Goal: Find contact information: Find contact information

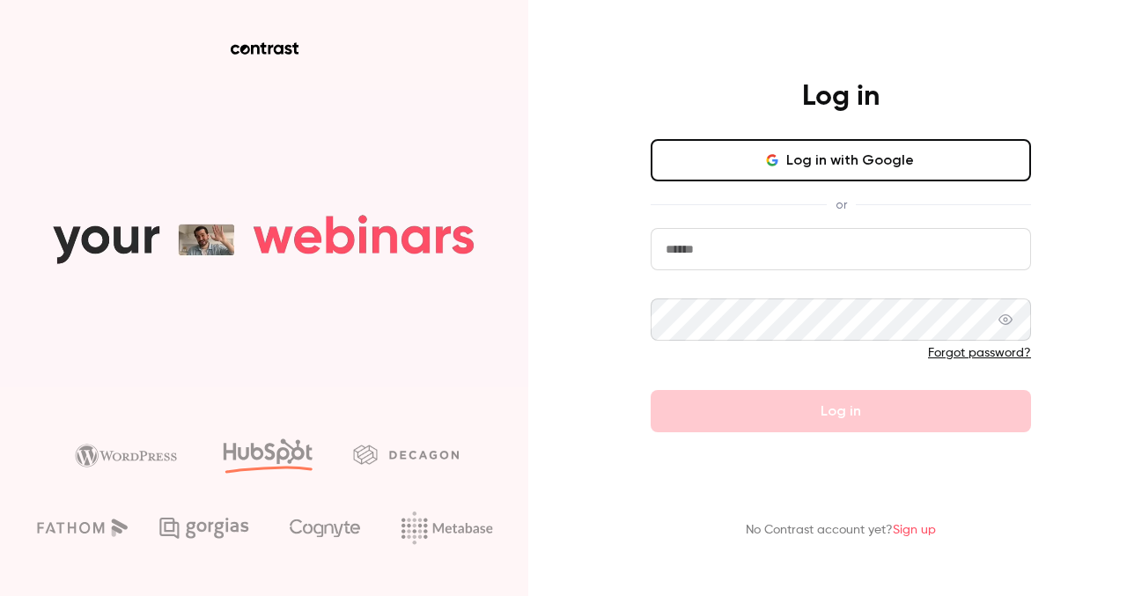
click at [746, 165] on button "Log in with Google" at bounding box center [840, 160] width 380 height 42
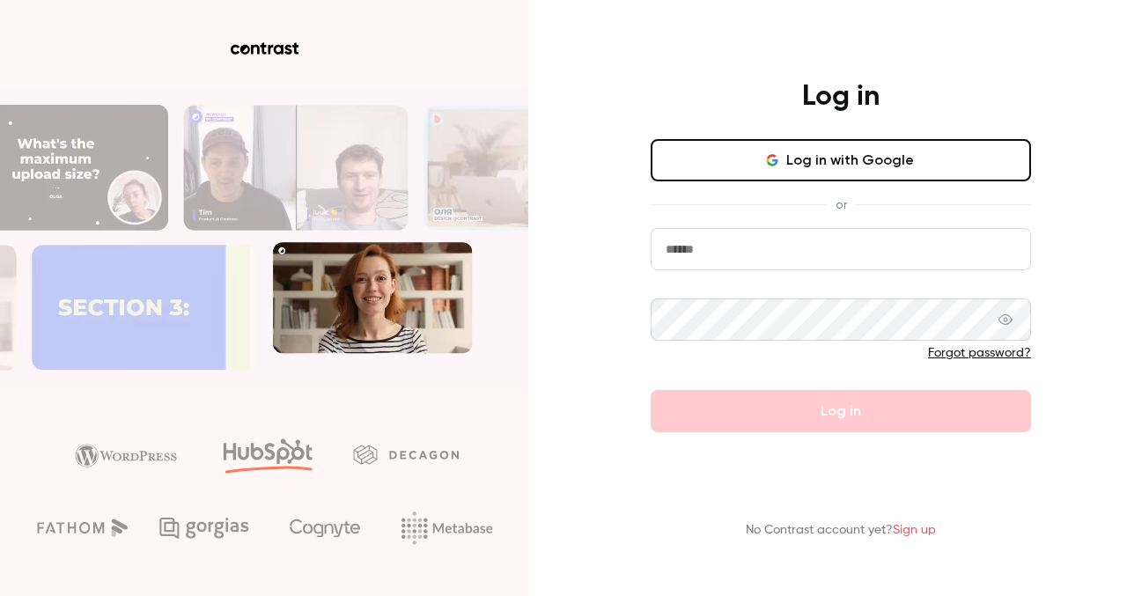
click at [0, 0] on div "Log in Log in with Google or Forgot password? Log in No Contrast account yet? S…" at bounding box center [563, 298] width 1127 height 596
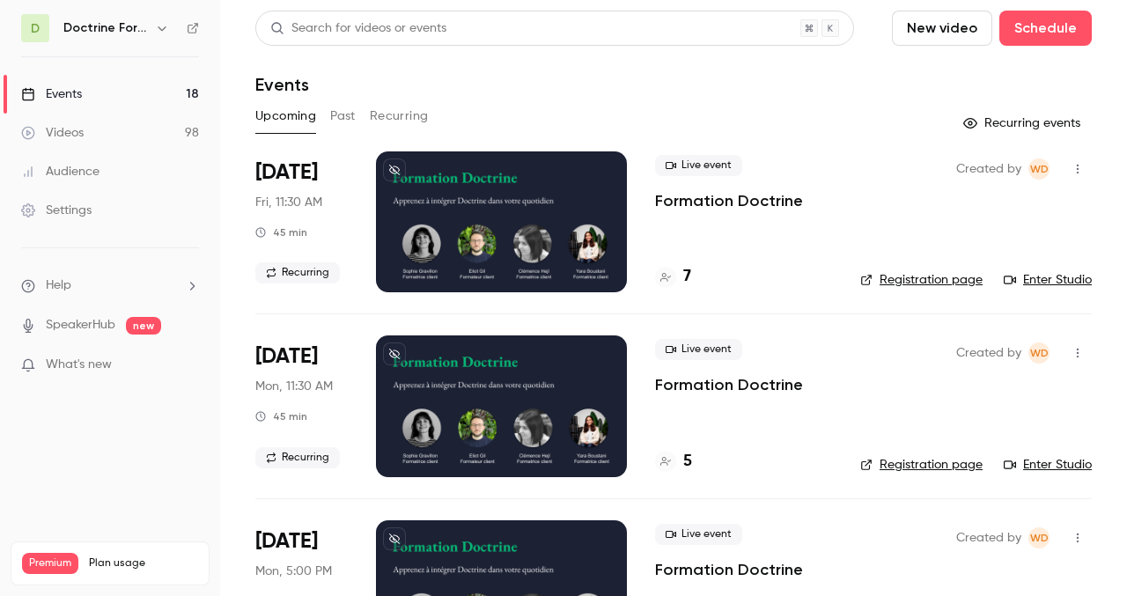
click at [114, 18] on div "Doctrine Formation Avocats" at bounding box center [117, 28] width 109 height 21
click at [114, 28] on h6 "Doctrine Formation Avocats" at bounding box center [105, 28] width 84 height 18
click at [165, 28] on icon "button" at bounding box center [162, 28] width 14 height 14
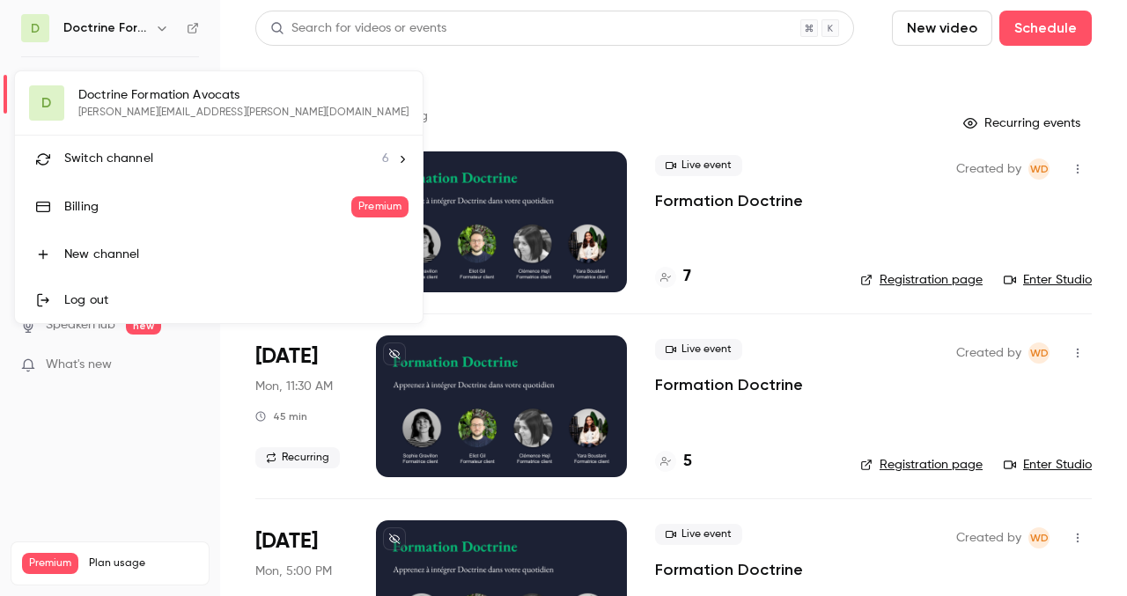
click at [141, 155] on span "Switch channel" at bounding box center [108, 159] width 89 height 18
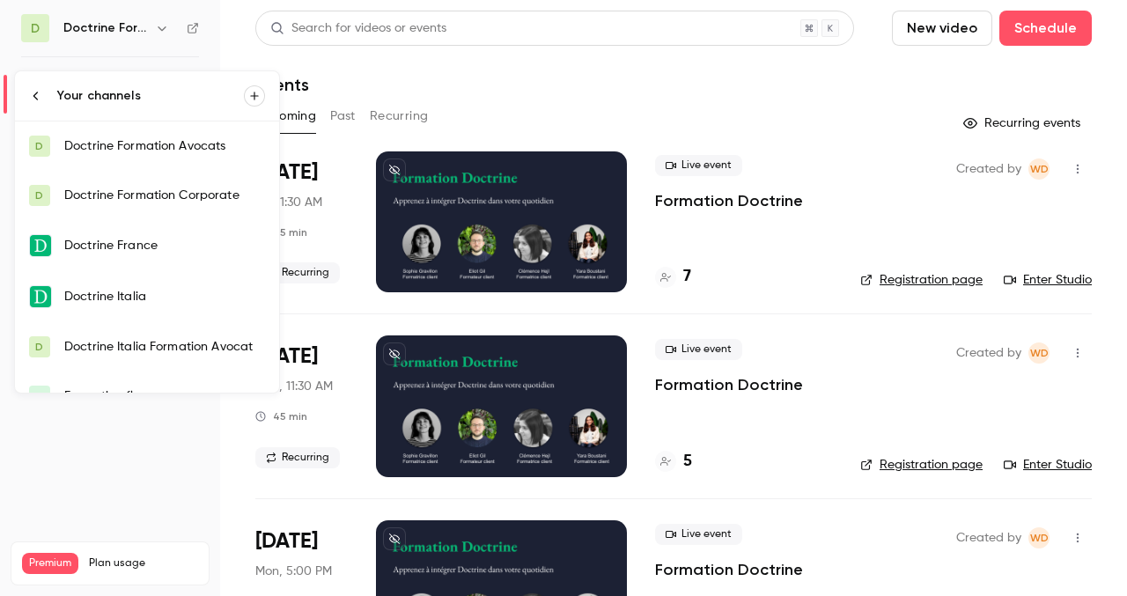
click at [136, 311] on link "Doctrine Italia" at bounding box center [147, 296] width 264 height 51
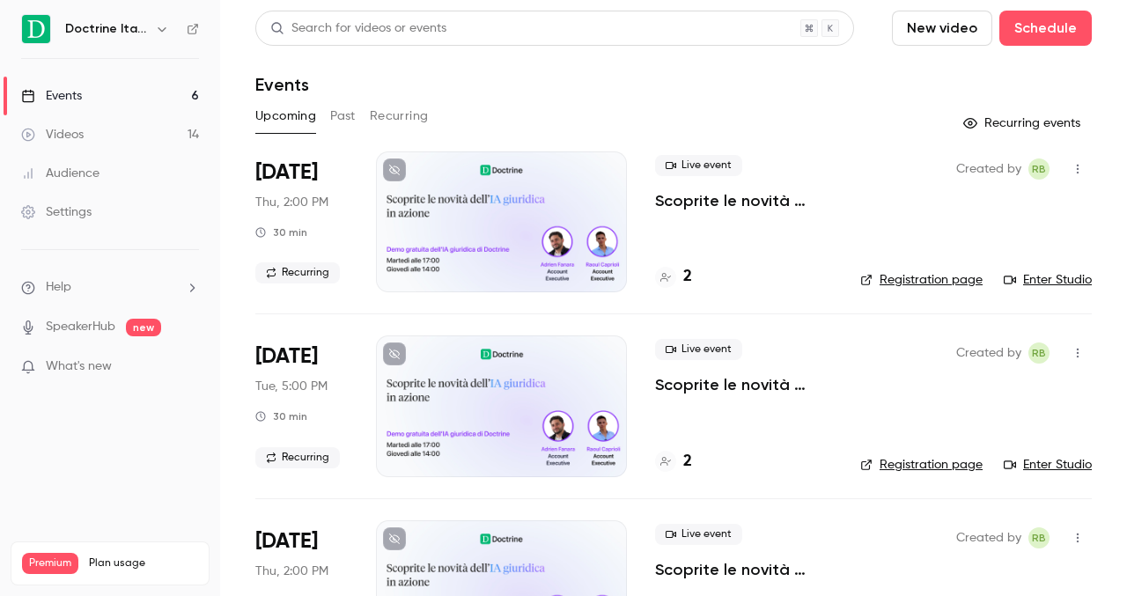
click at [687, 265] on h4 "2" at bounding box center [687, 277] width 9 height 24
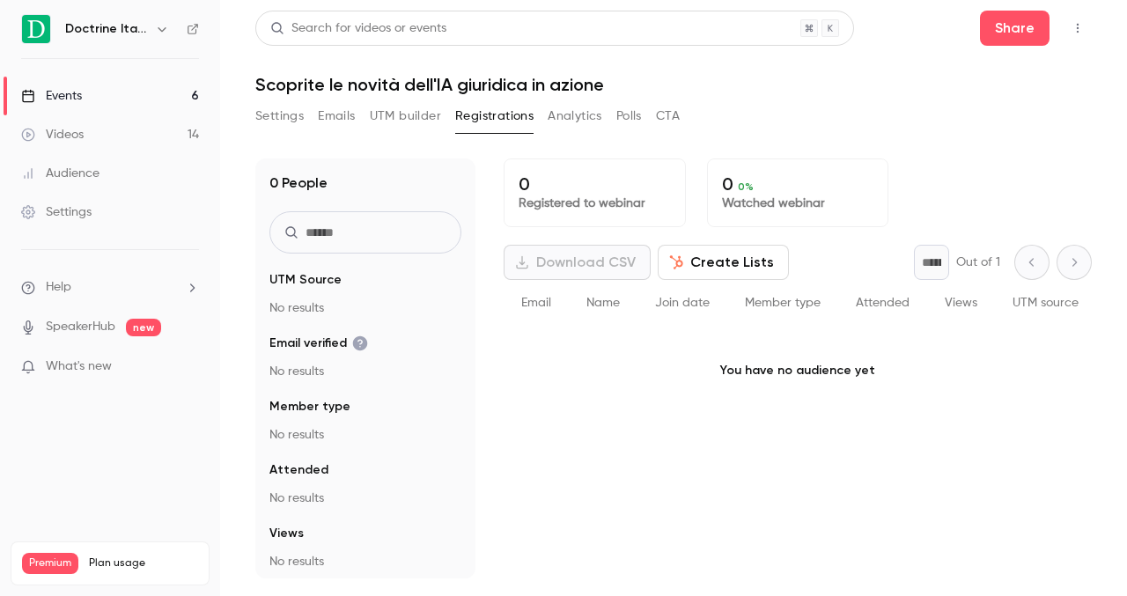
click at [686, 274] on div "Download CSV Create Lists * Out of 1" at bounding box center [797, 262] width 588 height 35
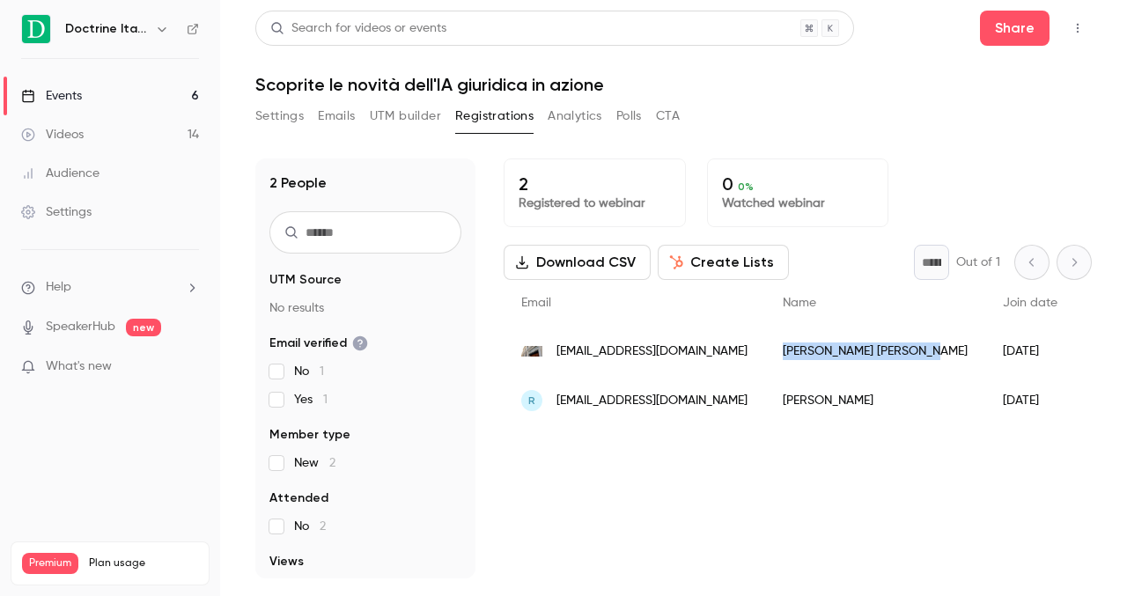
drag, startPoint x: 770, startPoint y: 352, endPoint x: 879, endPoint y: 357, distance: 109.3
click at [879, 357] on div "[PERSON_NAME]" at bounding box center [875, 351] width 220 height 49
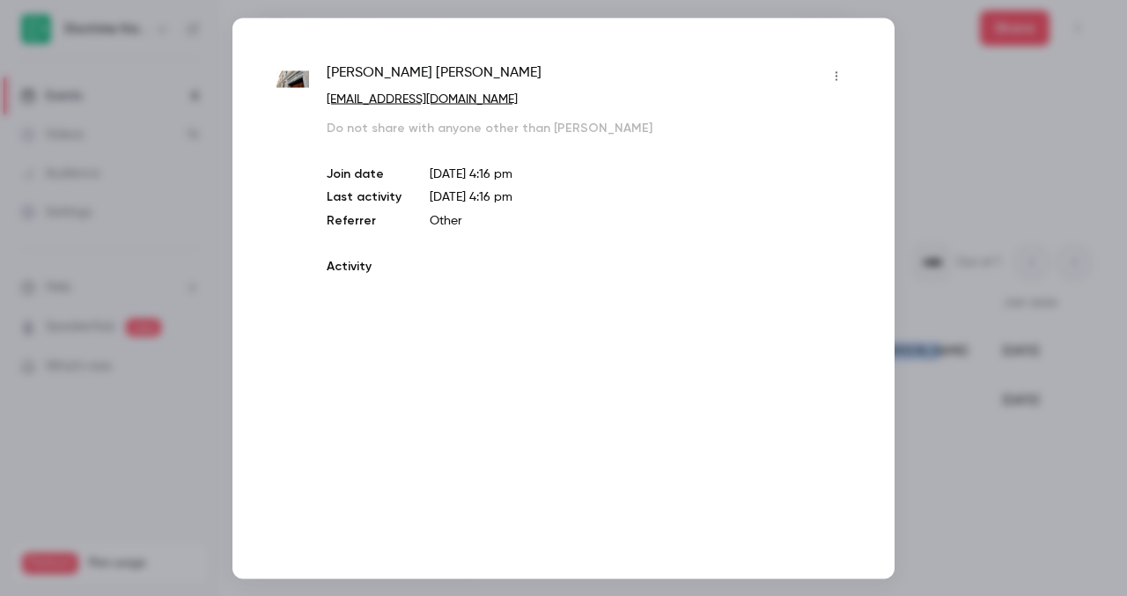
copy div "[PERSON_NAME]"
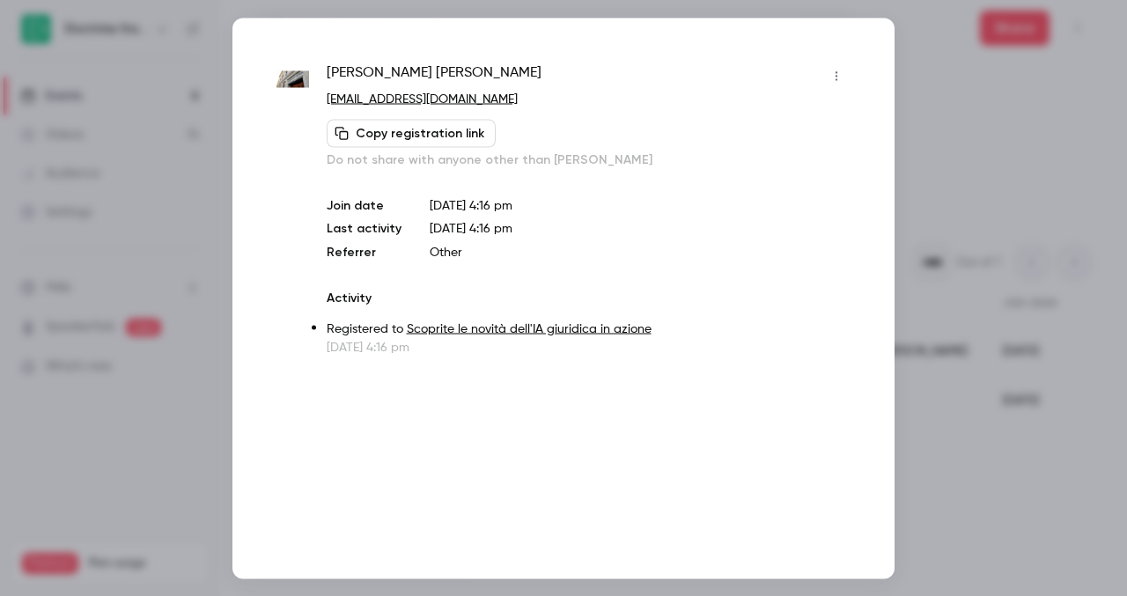
click at [1014, 276] on div at bounding box center [563, 298] width 1127 height 596
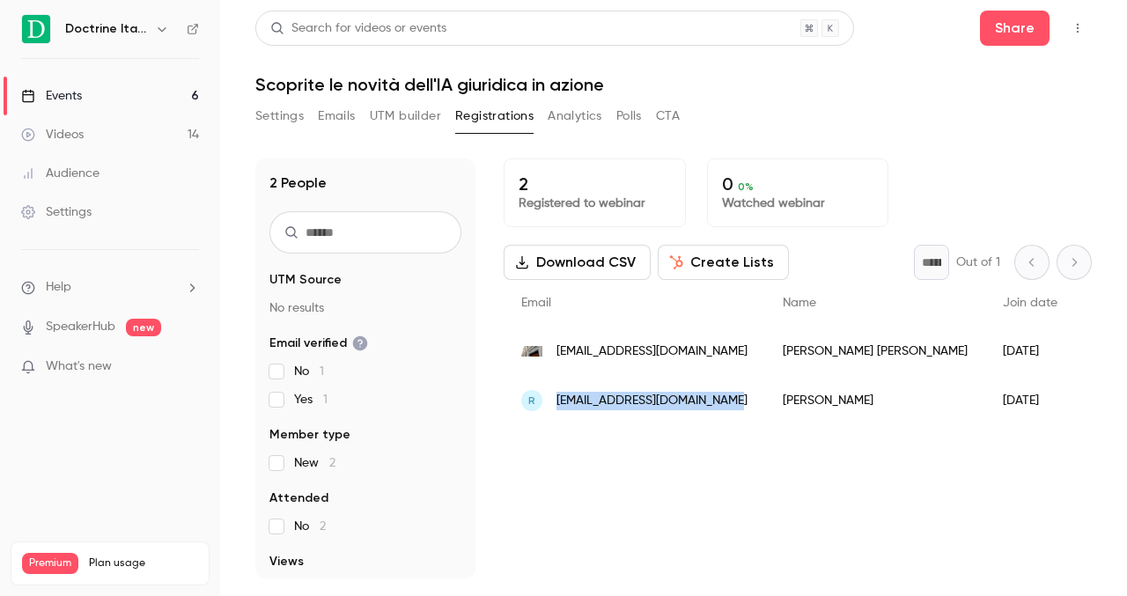
drag, startPoint x: 554, startPoint y: 406, endPoint x: 730, endPoint y: 393, distance: 175.6
click at [730, 393] on div "R [EMAIL_ADDRESS][DOMAIN_NAME]" at bounding box center [633, 400] width 261 height 49
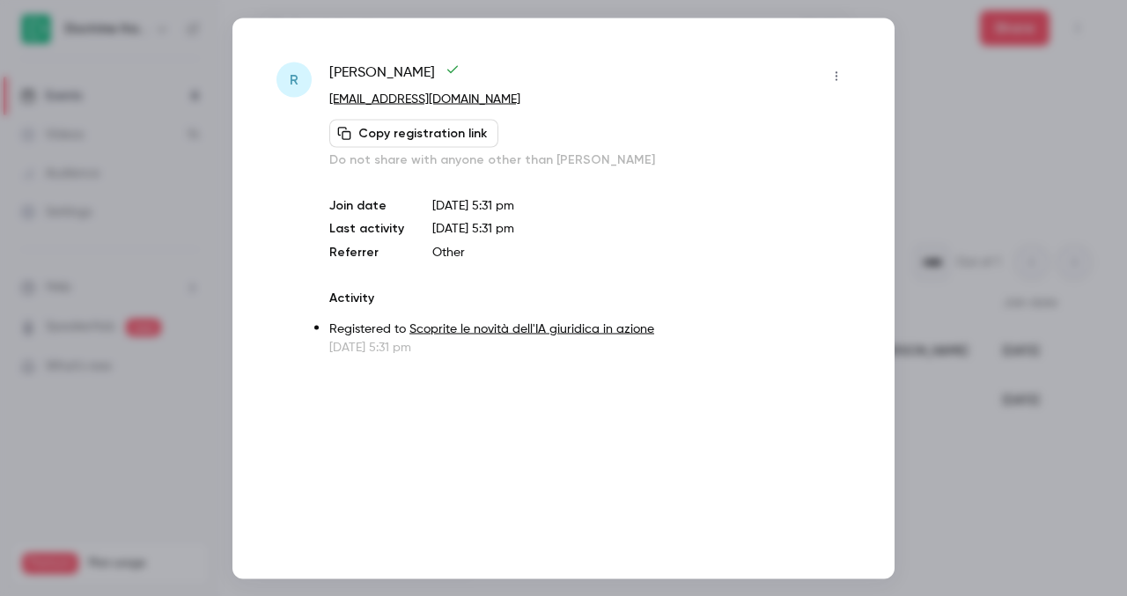
copy span "[EMAIL_ADDRESS][DOMAIN_NAME]"
